Goal: Transaction & Acquisition: Purchase product/service

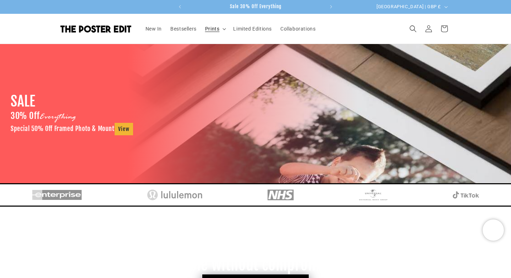
click at [222, 28] on summary "Prints" at bounding box center [215, 28] width 28 height 15
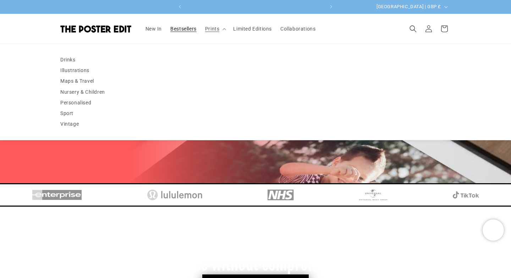
scroll to position [0, 138]
click at [126, 236] on h3 "From the paper we use to the packaging, we aim to reduce our carbon footprint w…" at bounding box center [255, 255] width 511 height 40
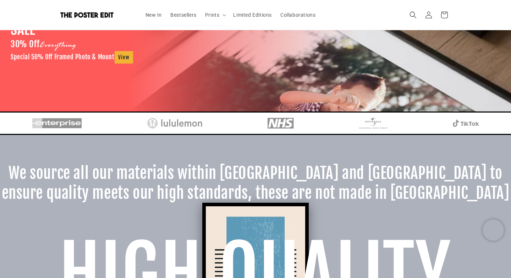
scroll to position [0, 0]
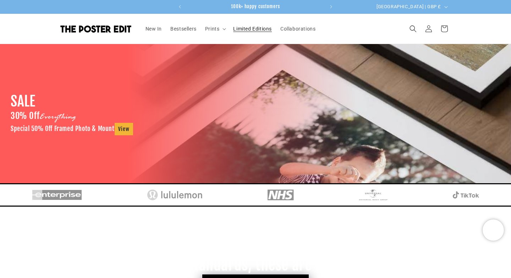
click at [258, 29] on span "Limited Editions" at bounding box center [252, 29] width 39 height 6
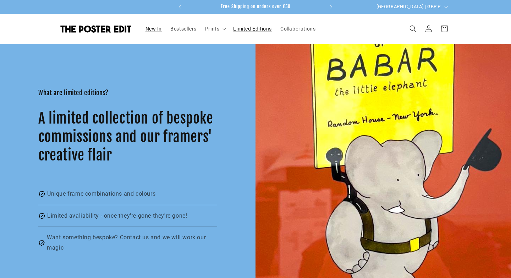
click at [153, 31] on span "New In" at bounding box center [153, 29] width 17 height 6
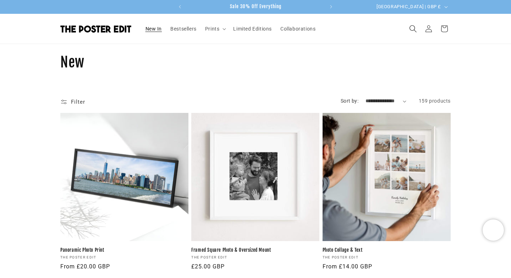
click at [411, 26] on icon "Search" at bounding box center [412, 28] width 7 height 7
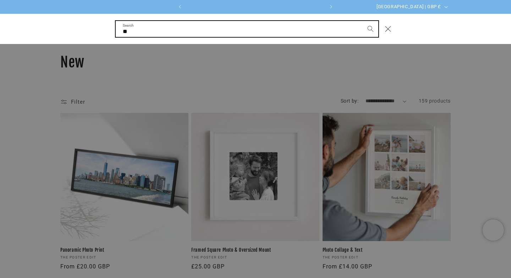
scroll to position [0, 138]
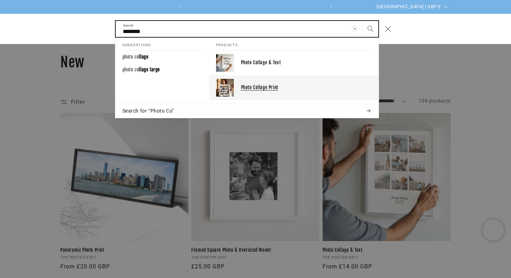
type input "********"
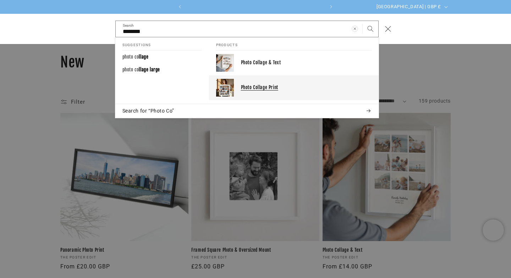
click at [289, 89] on p "Photo Collage Print" at bounding box center [306, 87] width 131 height 6
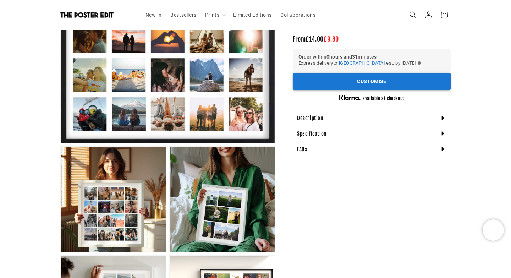
scroll to position [0, 138]
click at [359, 83] on button "Customise" at bounding box center [372, 81] width 158 height 17
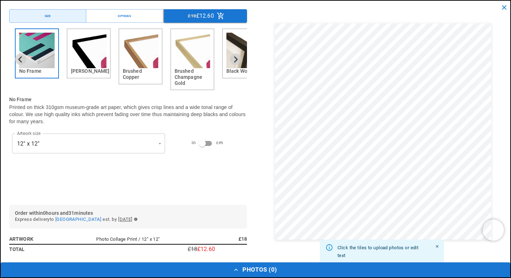
scroll to position [0, 277]
type input "**********"
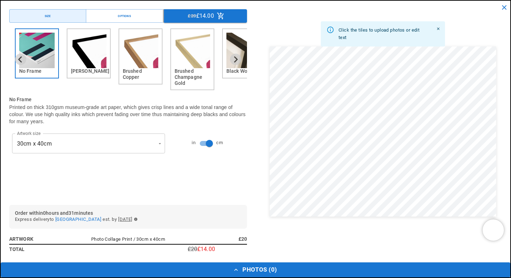
scroll to position [0, 0]
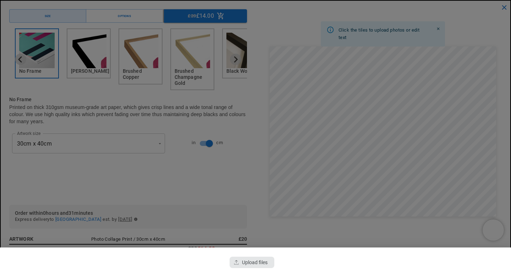
click at [241, 266] on div "button" at bounding box center [252, 261] width 45 height 11
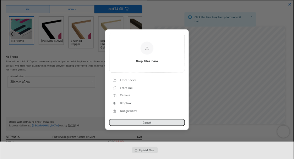
scroll to position [0, 138]
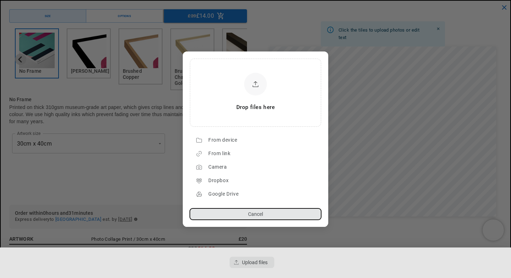
click at [241, 214] on button "Cancel" at bounding box center [255, 213] width 131 height 11
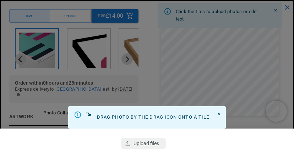
scroll to position [0, 253]
click at [143, 143] on div "button" at bounding box center [143, 143] width 45 height 11
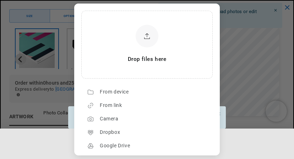
scroll to position [23, 0]
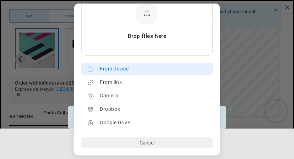
click at [118, 71] on div "From device" at bounding box center [154, 68] width 109 height 11
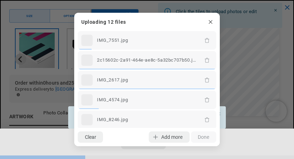
scroll to position [0, 507]
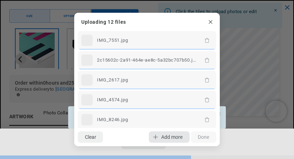
click at [163, 136] on span "Add more" at bounding box center [171, 137] width 21 height 6
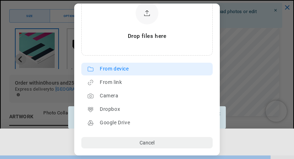
click at [113, 68] on div "From device" at bounding box center [154, 68] width 109 height 11
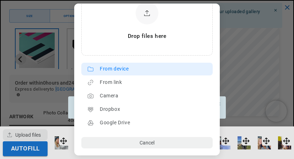
scroll to position [0, 253]
click at [118, 70] on div "From device" at bounding box center [154, 68] width 109 height 11
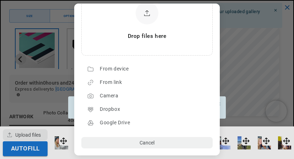
click at [220, 103] on dialog "Drop files here From device From link Camera Dropbox Google Drive Cancel Powere…" at bounding box center [146, 80] width 145 height 152
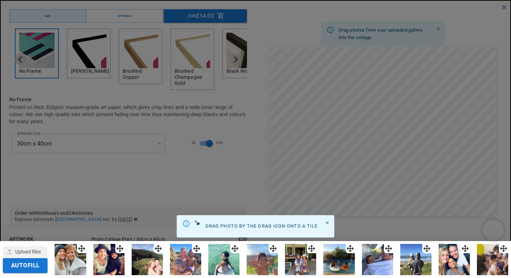
scroll to position [0, 138]
click at [326, 222] on icon "Close" at bounding box center [327, 222] width 5 height 5
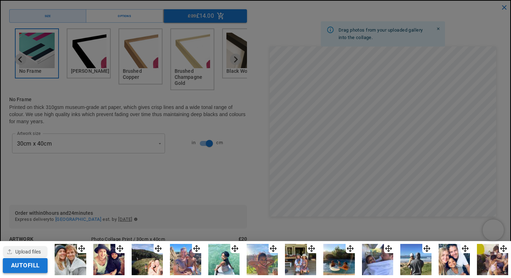
click at [26, 269] on button "Autofill" at bounding box center [25, 265] width 45 height 15
click at [370, 116] on div at bounding box center [255, 139] width 511 height 278
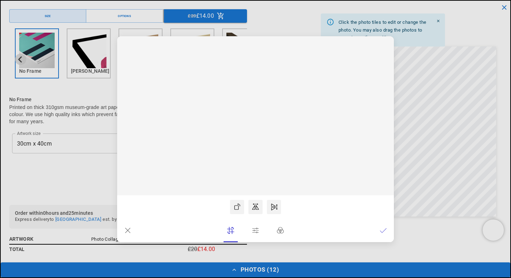
scroll to position [0, 277]
drag, startPoint x: 278, startPoint y: 121, endPoint x: 280, endPoint y: 133, distance: 12.5
click at [280, 133] on rect at bounding box center [255, 115] width 277 height 159
drag, startPoint x: 255, startPoint y: 154, endPoint x: 256, endPoint y: 169, distance: 14.7
click at [256, 169] on icon at bounding box center [255, 115] width 277 height 159
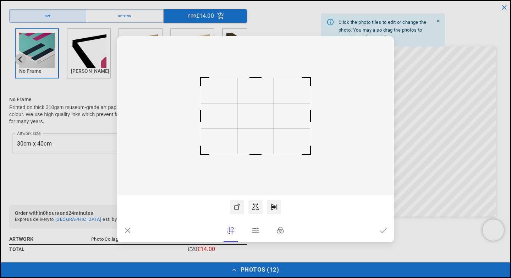
drag, startPoint x: 256, startPoint y: 169, endPoint x: 255, endPoint y: 159, distance: 9.7
click at [255, 159] on icon at bounding box center [255, 115] width 277 height 159
click at [383, 231] on icon at bounding box center [383, 230] width 6 height 4
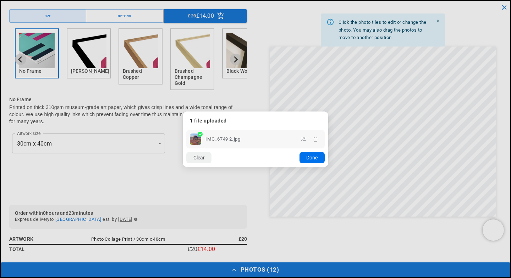
click at [311, 159] on button "Done" at bounding box center [311, 157] width 25 height 11
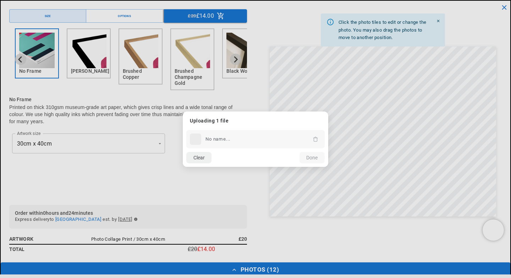
scroll to position [0, 138]
click at [315, 157] on div "Clear Add more Upload Done" at bounding box center [255, 157] width 145 height 18
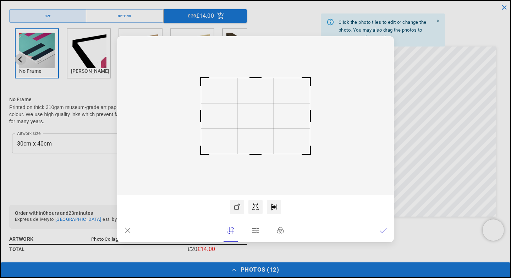
scroll to position [0, 277]
drag, startPoint x: 274, startPoint y: 133, endPoint x: 277, endPoint y: 149, distance: 15.8
click at [277, 149] on rect at bounding box center [255, 115] width 277 height 159
click at [382, 229] on icon at bounding box center [383, 230] width 7 height 7
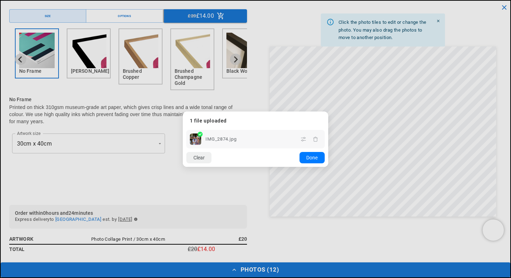
scroll to position [0, 0]
click at [310, 157] on button "Done" at bounding box center [311, 157] width 25 height 11
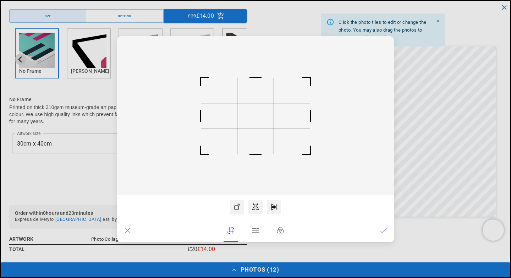
scroll to position [0, 277]
click at [229, 232] on icon at bounding box center [230, 230] width 7 height 7
drag, startPoint x: 255, startPoint y: 78, endPoint x: 256, endPoint y: 68, distance: 10.0
click at [256, 68] on icon at bounding box center [255, 115] width 277 height 159
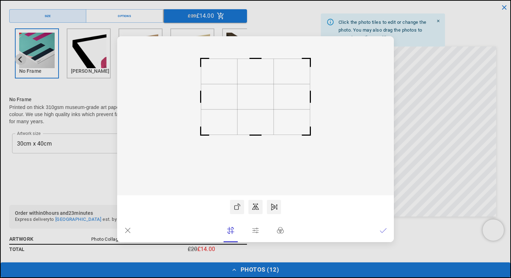
scroll to position [0, 0]
drag, startPoint x: 258, startPoint y: 110, endPoint x: 258, endPoint y: 92, distance: 18.1
click at [258, 92] on rect at bounding box center [255, 97] width 36 height 25
drag, startPoint x: 292, startPoint y: 97, endPoint x: 292, endPoint y: 104, distance: 6.8
click at [292, 104] on rect at bounding box center [255, 115] width 277 height 159
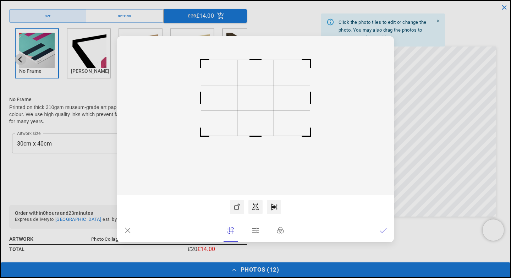
scroll to position [0, 138]
drag, startPoint x: 271, startPoint y: 117, endPoint x: 275, endPoint y: 125, distance: 8.9
click at [275, 125] on rect at bounding box center [255, 115] width 277 height 159
click at [255, 59] on rect at bounding box center [255, 59] width 17 height 17
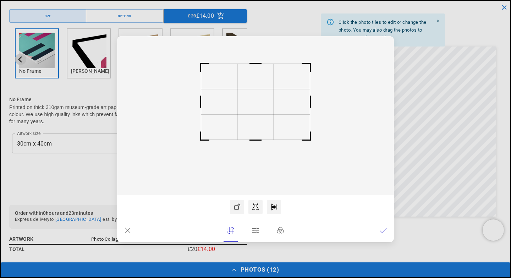
drag, startPoint x: 258, startPoint y: 90, endPoint x: 259, endPoint y: 94, distance: 3.9
click at [259, 94] on rect at bounding box center [255, 101] width 36 height 25
click at [383, 229] on icon at bounding box center [383, 230] width 7 height 7
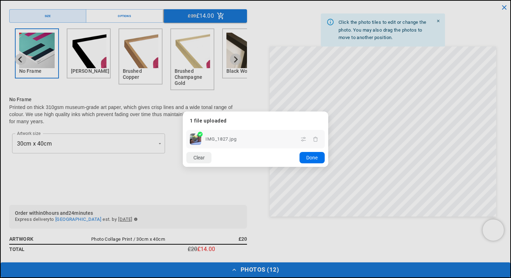
click at [311, 157] on button "Done" at bounding box center [311, 157] width 25 height 11
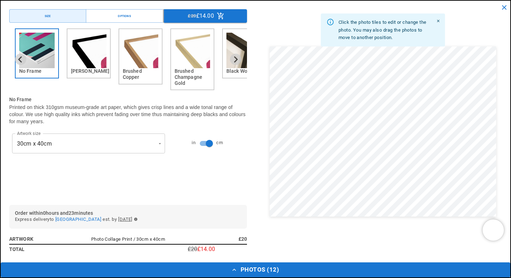
scroll to position [0, 0]
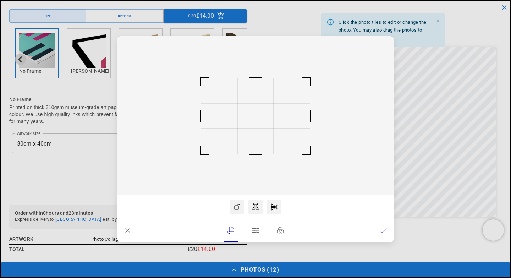
click at [382, 229] on icon at bounding box center [383, 230] width 7 height 7
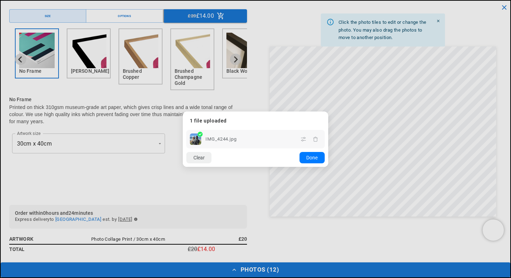
scroll to position [0, 138]
click at [310, 157] on button "Done" at bounding box center [311, 157] width 25 height 11
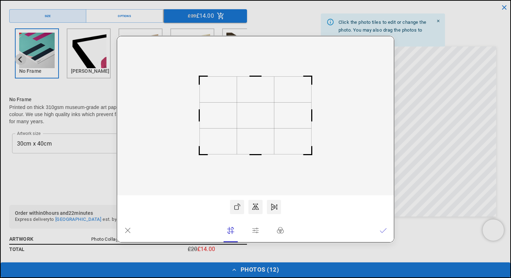
scroll to position [0, 0]
drag, startPoint x: 296, startPoint y: 126, endPoint x: 297, endPoint y: 136, distance: 10.3
click at [297, 136] on rect at bounding box center [255, 115] width 277 height 159
drag, startPoint x: 263, startPoint y: 110, endPoint x: 264, endPoint y: 117, distance: 6.5
click at [264, 117] on rect at bounding box center [255, 122] width 37 height 26
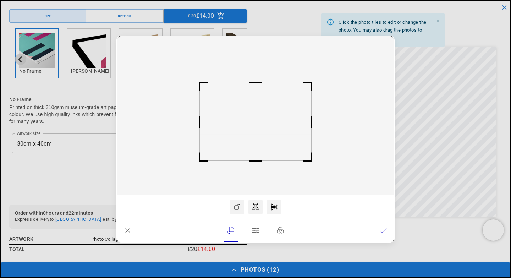
click at [381, 230] on icon at bounding box center [383, 230] width 7 height 7
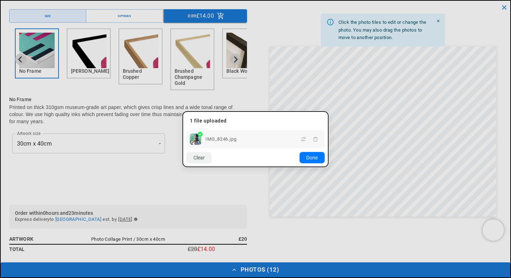
scroll to position [0, 138]
click at [309, 158] on button "Done" at bounding box center [311, 157] width 25 height 11
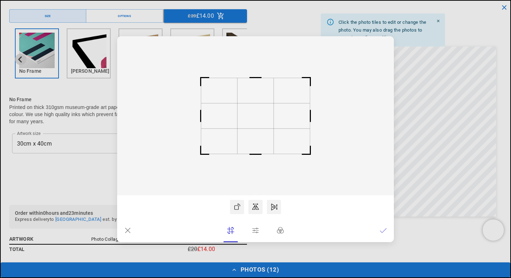
drag, startPoint x: 288, startPoint y: 138, endPoint x: 287, endPoint y: 146, distance: 8.2
click at [287, 146] on rect at bounding box center [255, 115] width 277 height 159
drag, startPoint x: 262, startPoint y: 120, endPoint x: 262, endPoint y: 127, distance: 7.8
click at [262, 127] on rect at bounding box center [255, 123] width 36 height 25
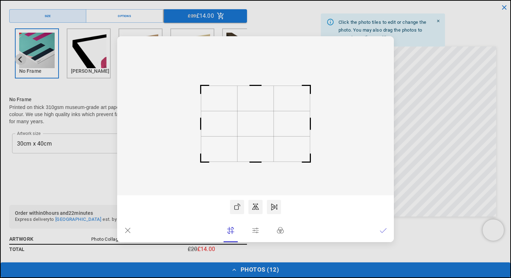
click at [380, 228] on icon at bounding box center [383, 230] width 7 height 7
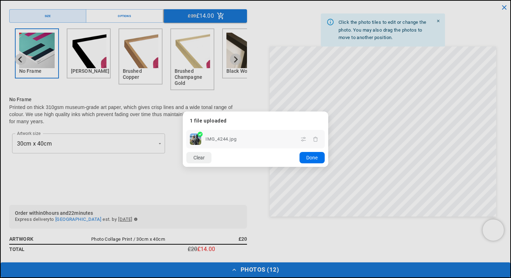
click at [309, 158] on button "Done" at bounding box center [311, 157] width 25 height 11
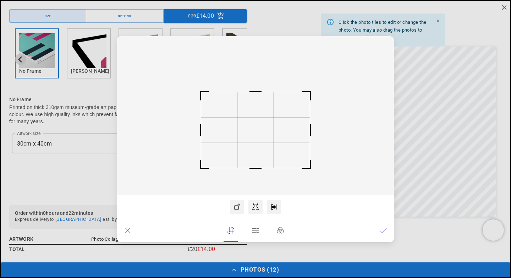
scroll to position [0, 138]
drag, startPoint x: 253, startPoint y: 121, endPoint x: 252, endPoint y: 135, distance: 14.2
click at [252, 135] on rect at bounding box center [255, 129] width 36 height 25
click at [383, 230] on icon at bounding box center [383, 230] width 6 height 4
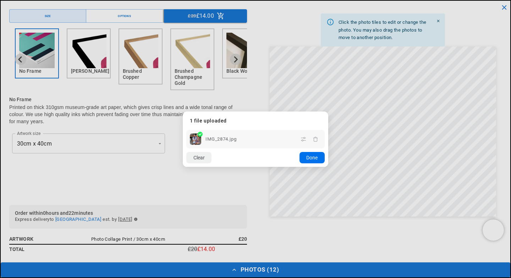
click at [313, 156] on button "Done" at bounding box center [311, 157] width 25 height 11
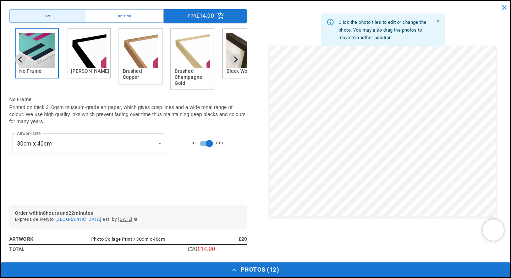
scroll to position [0, 277]
click at [234, 267] on icon "button" at bounding box center [234, 269] width 7 height 7
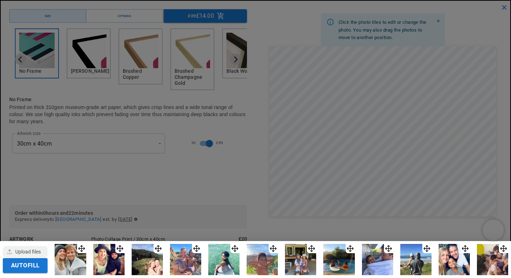
scroll to position [0, 0]
click at [225, 215] on div at bounding box center [255, 139] width 511 height 278
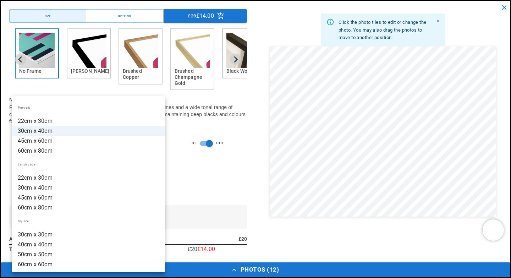
scroll to position [0, 138]
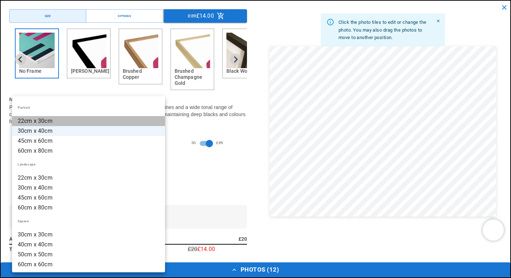
click at [43, 121] on li "22cm x 30cm" at bounding box center [88, 121] width 153 height 10
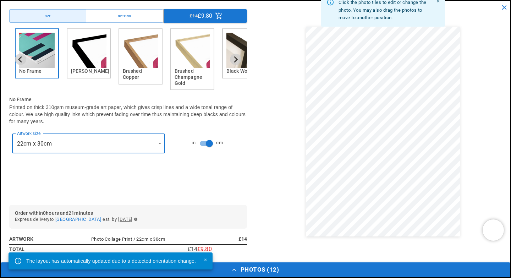
scroll to position [0, 277]
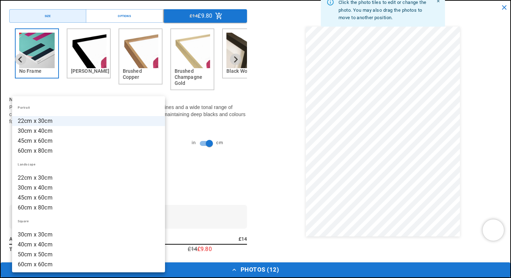
click at [66, 129] on li "30cm x 40cm" at bounding box center [88, 131] width 153 height 10
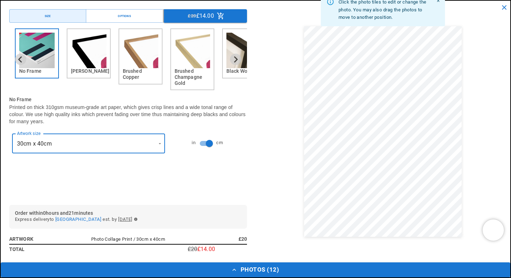
scroll to position [0, 138]
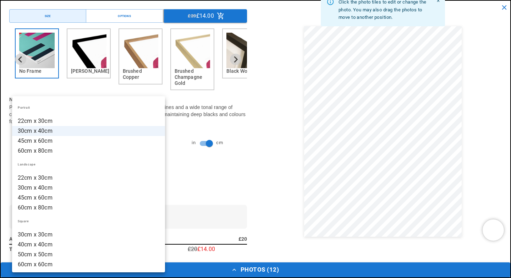
scroll to position [0, 277]
click at [92, 189] on li "30cm x 40cm" at bounding box center [88, 188] width 153 height 10
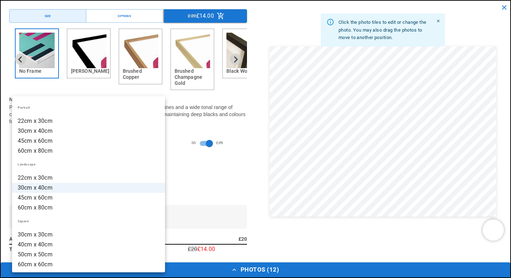
click at [43, 231] on li "30cm x 30cm" at bounding box center [88, 235] width 153 height 10
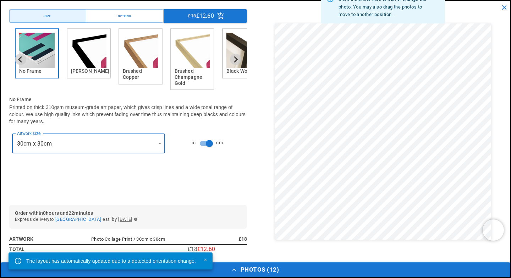
scroll to position [0, 138]
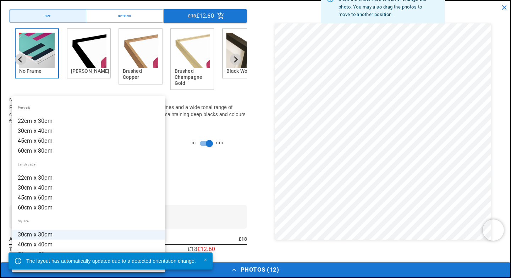
scroll to position [0, 277]
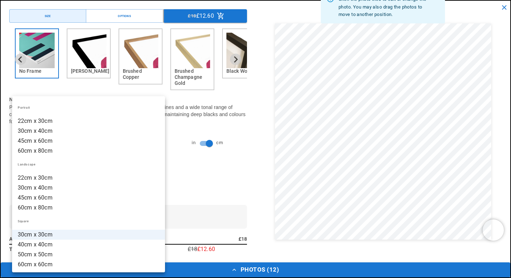
click at [43, 243] on li "40cm x 40cm" at bounding box center [88, 244] width 153 height 10
type input "**********"
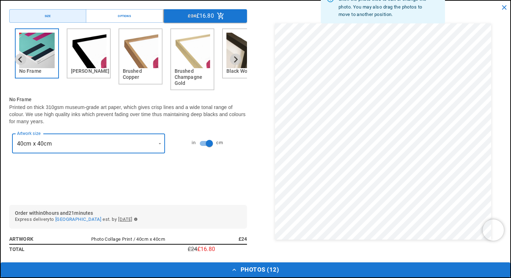
scroll to position [0, 0]
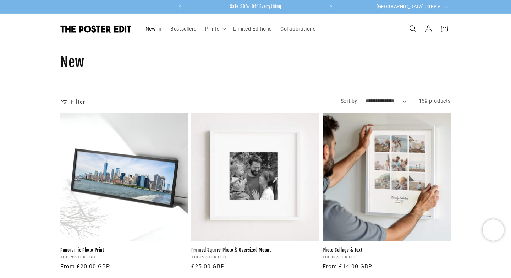
click at [414, 27] on icon "Search" at bounding box center [412, 28] width 7 height 7
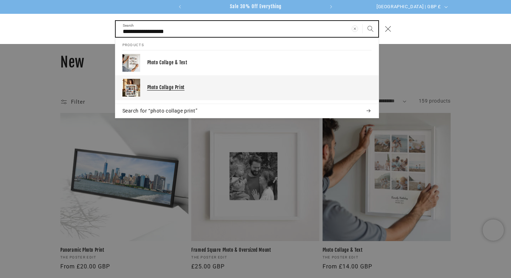
type input "**********"
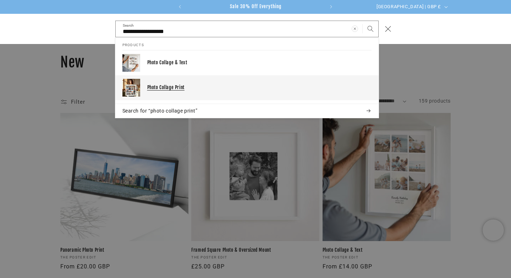
click at [163, 87] on p "Photo Collage Print" at bounding box center [259, 87] width 224 height 6
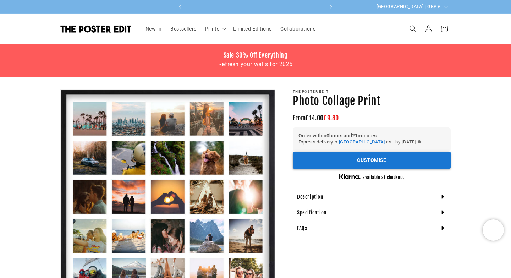
scroll to position [0, 138]
click at [359, 159] on button "Customise" at bounding box center [372, 159] width 158 height 17
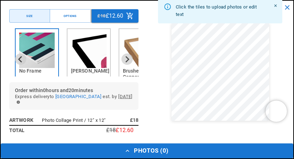
scroll to position [0, 0]
click at [137, 149] on button "Photos ( 0 )" at bounding box center [147, 151] width 292 height 15
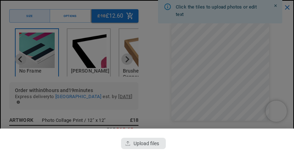
click at [139, 143] on div "button" at bounding box center [143, 143] width 45 height 11
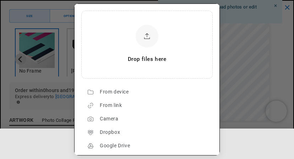
scroll to position [23, 0]
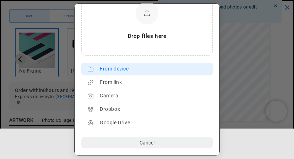
click at [117, 70] on div "From device" at bounding box center [154, 68] width 109 height 11
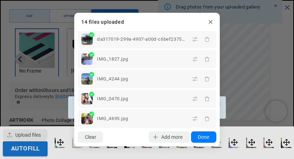
scroll to position [0, 507]
click at [205, 139] on button "Done" at bounding box center [203, 137] width 25 height 11
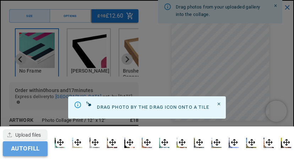
click at [19, 149] on button "Autofill" at bounding box center [25, 149] width 45 height 15
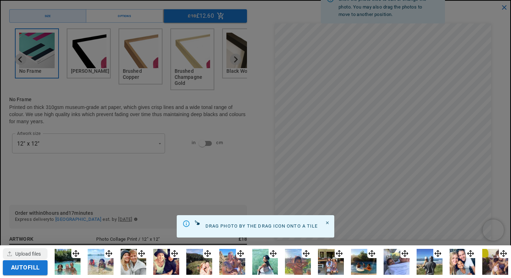
scroll to position [0, 138]
click at [23, 268] on button "Autofill" at bounding box center [25, 267] width 45 height 15
click at [314, 67] on div at bounding box center [255, 139] width 511 height 278
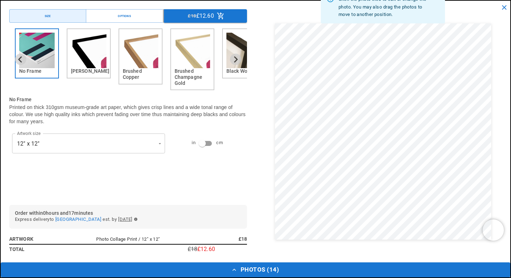
scroll to position [0, 138]
click at [234, 268] on icon "button" at bounding box center [234, 269] width 7 height 7
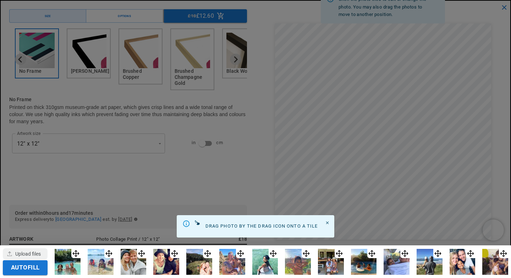
drag, startPoint x: 355, startPoint y: 63, endPoint x: 416, endPoint y: 114, distance: 79.1
click at [416, 114] on div at bounding box center [255, 139] width 511 height 278
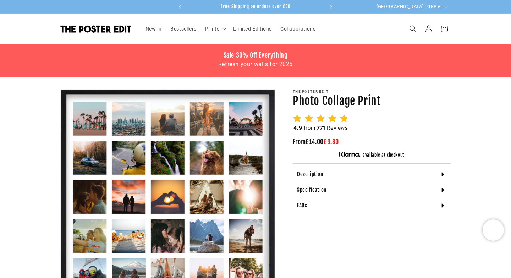
click at [329, 94] on h1 "Photo Collage Print" at bounding box center [372, 101] width 158 height 15
click at [321, 103] on h1 "Photo Collage Print" at bounding box center [372, 101] width 158 height 15
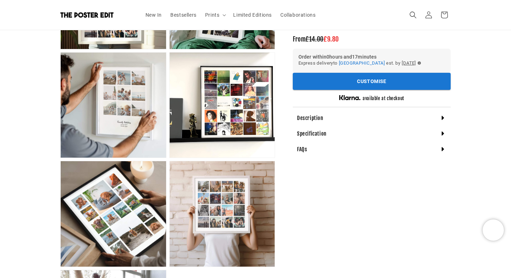
scroll to position [371, 0]
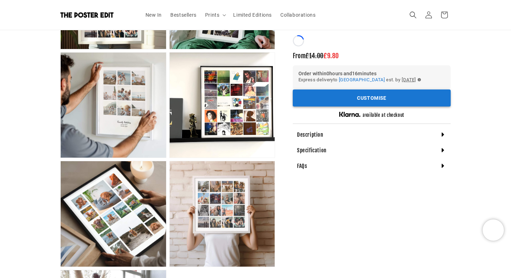
click at [353, 83] on button "[GEOGRAPHIC_DATA]" at bounding box center [362, 80] width 46 height 8
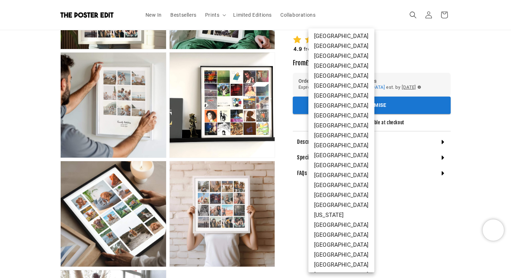
scroll to position [90, 0]
click at [405, 105] on div at bounding box center [255, 139] width 511 height 278
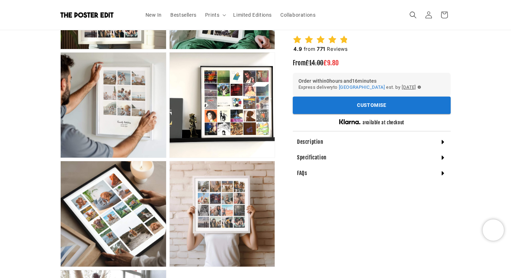
scroll to position [0, 138]
click at [391, 104] on button "Customise" at bounding box center [372, 104] width 158 height 17
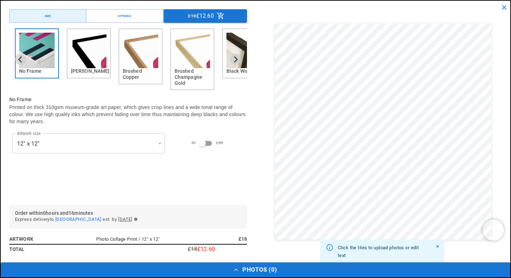
scroll to position [0, 277]
click at [241, 271] on button "Photos ( 0 )" at bounding box center [255, 269] width 509 height 15
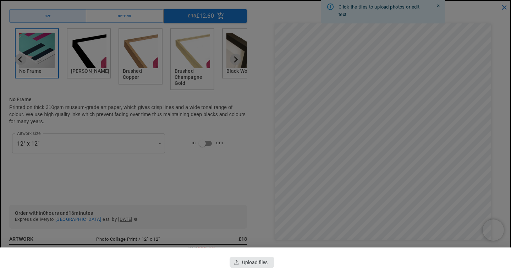
click at [241, 262] on div "button" at bounding box center [252, 261] width 45 height 11
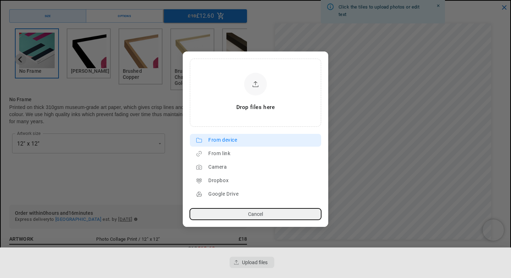
click at [226, 137] on div "From device" at bounding box center [262, 139] width 109 height 11
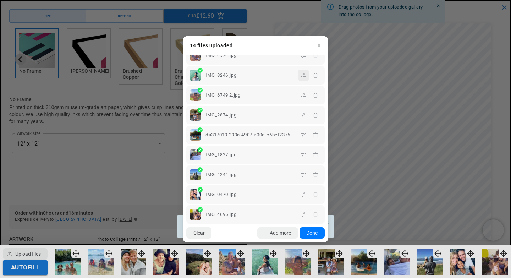
scroll to position [0, 138]
click at [310, 233] on button "Done" at bounding box center [311, 232] width 25 height 11
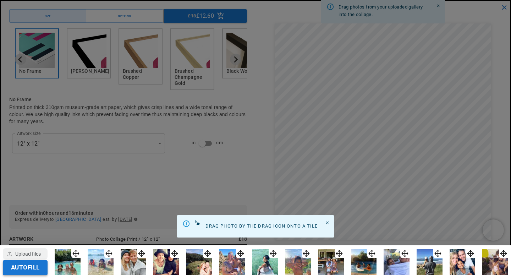
scroll to position [0, 277]
click at [18, 266] on button "Autofill" at bounding box center [25, 267] width 45 height 15
drag, startPoint x: 459, startPoint y: 109, endPoint x: 462, endPoint y: 177, distance: 68.2
click at [462, 177] on div at bounding box center [255, 139] width 511 height 278
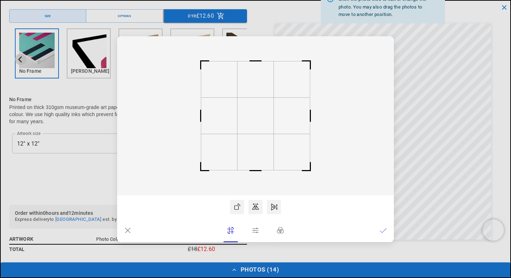
scroll to position [0, 277]
drag, startPoint x: 252, startPoint y: 115, endPoint x: 251, endPoint y: 129, distance: 14.2
click at [251, 129] on rect at bounding box center [255, 130] width 36 height 36
click at [382, 230] on icon at bounding box center [383, 230] width 7 height 7
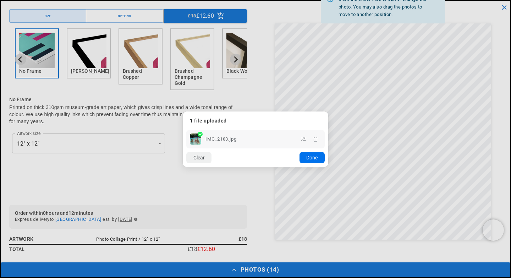
scroll to position [0, 0]
click at [315, 155] on button "Done" at bounding box center [311, 157] width 25 height 11
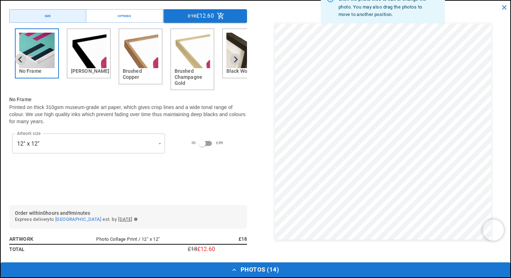
scroll to position [457, 0]
click at [248, 272] on button "Photos ( 14 )" at bounding box center [255, 269] width 509 height 15
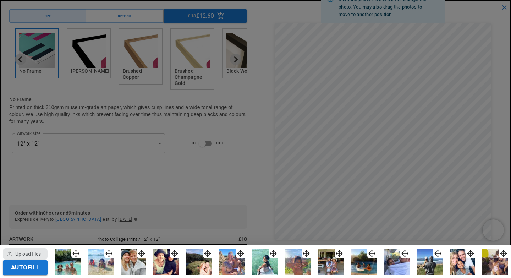
scroll to position [0, 277]
click at [27, 251] on div "button" at bounding box center [25, 253] width 45 height 11
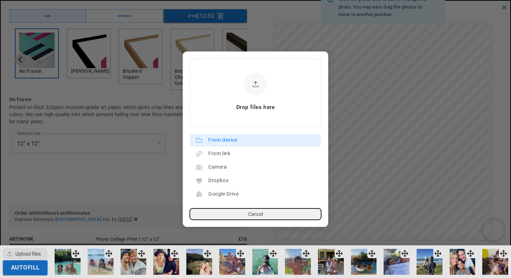
click at [221, 140] on div "From device" at bounding box center [262, 139] width 109 height 11
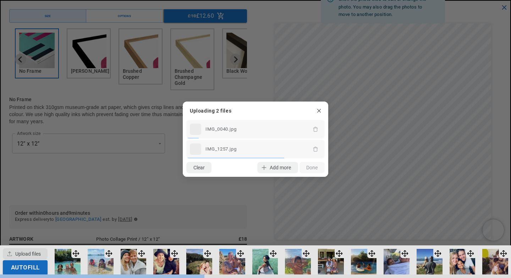
scroll to position [0, 138]
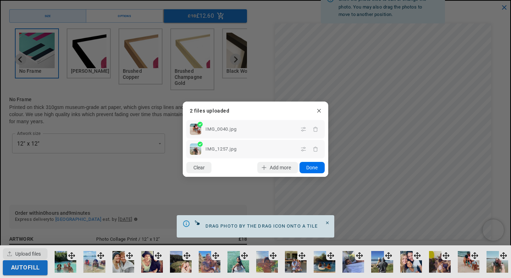
click at [310, 167] on button "Done" at bounding box center [311, 167] width 25 height 11
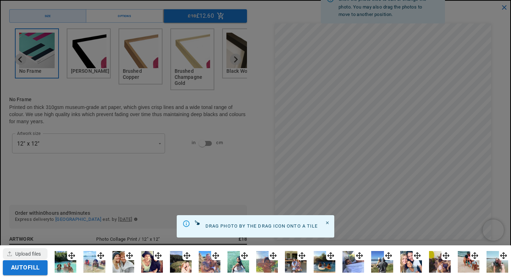
scroll to position [0, 277]
click at [468, 261] on img at bounding box center [469, 262] width 22 height 22
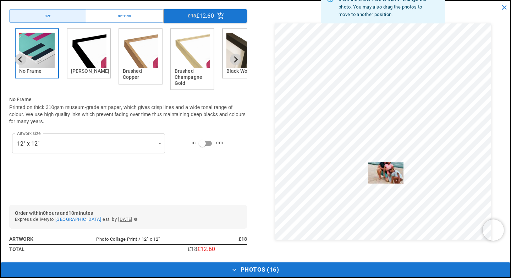
drag, startPoint x: 474, startPoint y: 253, endPoint x: 368, endPoint y: 155, distance: 144.1
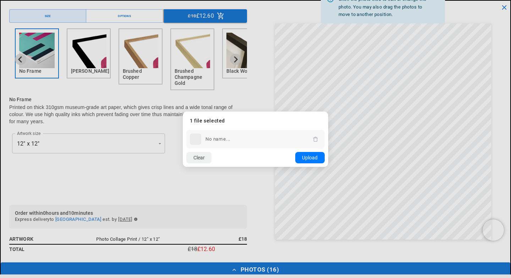
scroll to position [0, 0]
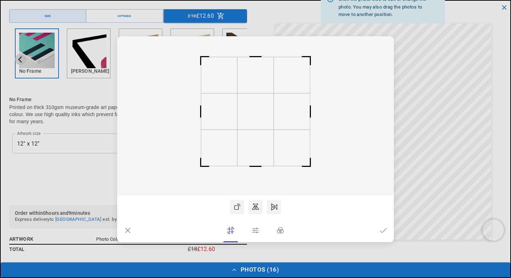
drag, startPoint x: 259, startPoint y: 113, endPoint x: 259, endPoint y: 109, distance: 3.9
click at [259, 109] on rect at bounding box center [255, 111] width 36 height 36
click at [381, 230] on icon at bounding box center [383, 230] width 7 height 7
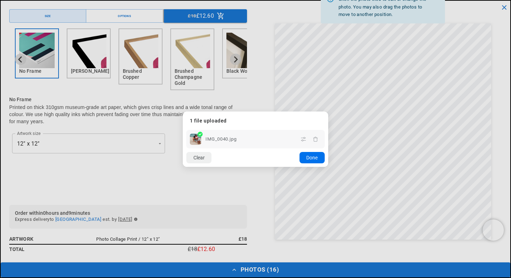
click at [308, 159] on button "Done" at bounding box center [311, 157] width 25 height 11
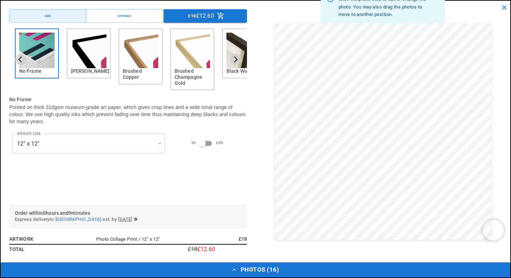
click at [233, 269] on icon "button" at bounding box center [234, 269] width 7 height 7
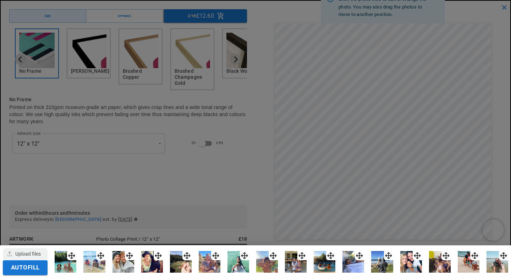
click at [498, 262] on img at bounding box center [497, 262] width 22 height 22
click at [402, 57] on div at bounding box center [255, 139] width 511 height 278
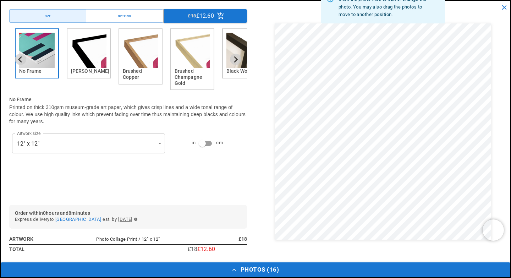
scroll to position [0, 277]
click at [258, 268] on button "Photos ( 16 )" at bounding box center [255, 269] width 509 height 15
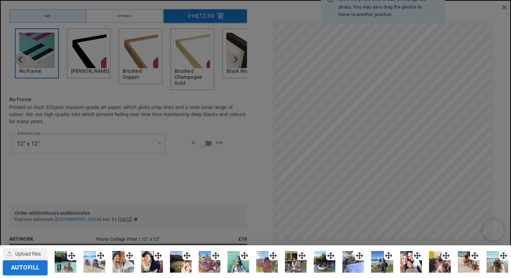
scroll to position [0, 0]
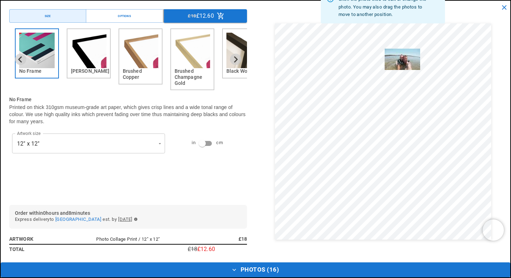
drag, startPoint x: 501, startPoint y: 254, endPoint x: 402, endPoint y: 56, distance: 221.0
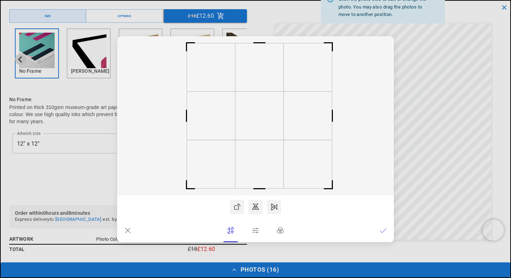
scroll to position [0, 277]
drag, startPoint x: 260, startPoint y: 130, endPoint x: 266, endPoint y: 151, distance: 22.0
click at [266, 151] on icon at bounding box center [255, 115] width 277 height 159
click at [383, 230] on icon at bounding box center [383, 230] width 6 height 4
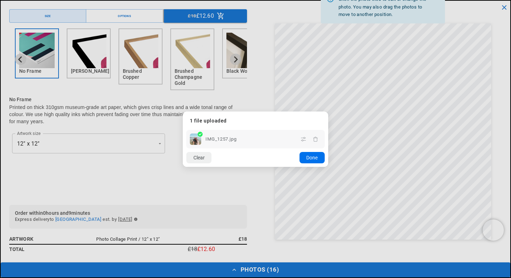
click at [306, 156] on button "Done" at bounding box center [311, 157] width 25 height 11
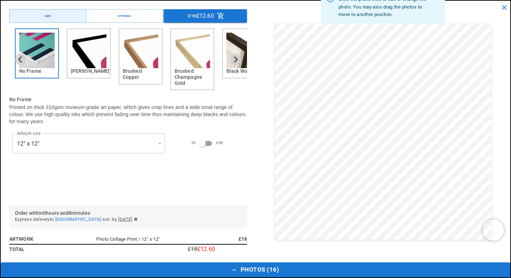
scroll to position [505, 0]
click at [32, 65] on img "1 of 6" at bounding box center [36, 50] width 35 height 35
click at [247, 273] on button "Photos ( 16 )" at bounding box center [255, 269] width 509 height 15
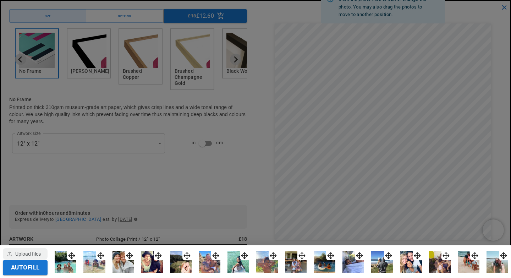
click at [254, 212] on div at bounding box center [255, 139] width 511 height 278
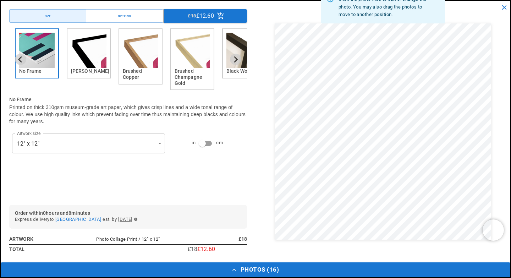
scroll to position [1710, 0]
click at [504, 5] on icon "close" at bounding box center [504, 8] width 8 height 8
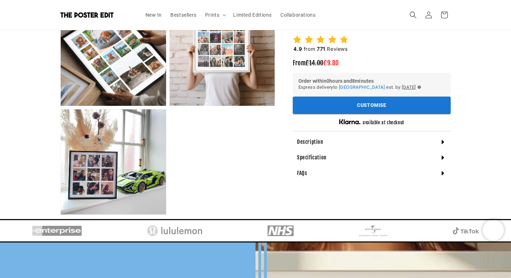
scroll to position [0, 0]
click at [374, 103] on button "Customise" at bounding box center [372, 104] width 158 height 17
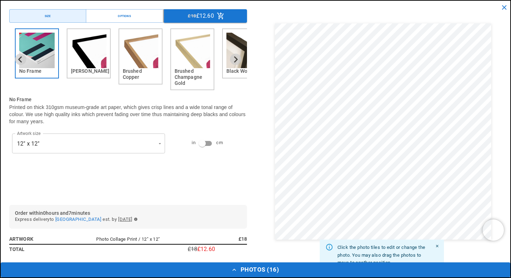
scroll to position [0, 138]
click at [195, 15] on span "£18" at bounding box center [192, 16] width 8 height 8
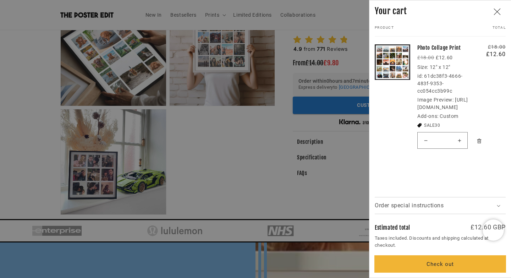
click at [431, 268] on button "Check out" at bounding box center [440, 263] width 131 height 17
